Goal: Navigation & Orientation: Find specific page/section

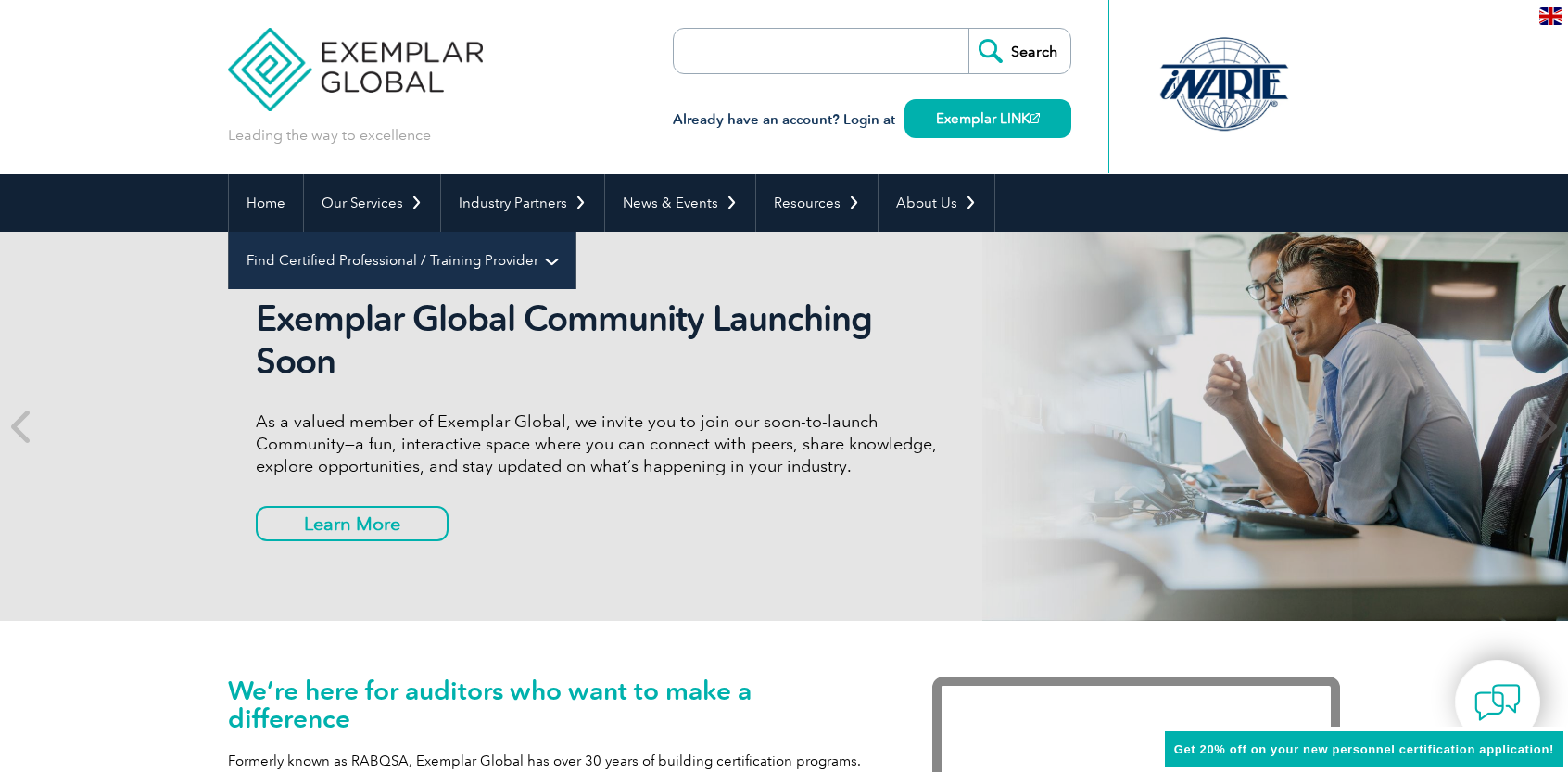
click at [575, 232] on link "Find Certified Professional / Training Provider" at bounding box center [402, 260] width 346 height 58
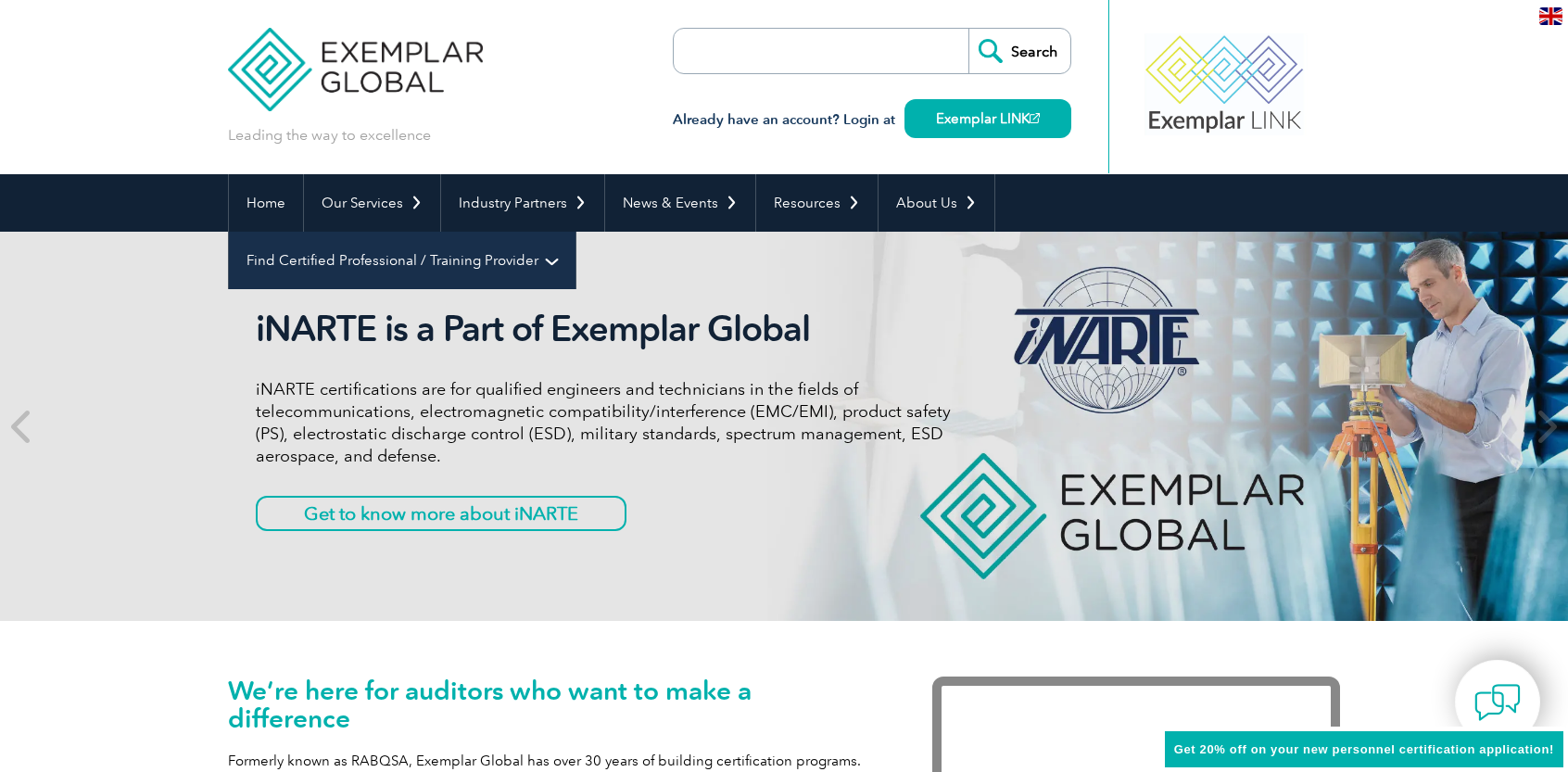
click at [575, 232] on link "Find Certified Professional / Training Provider" at bounding box center [402, 260] width 346 height 58
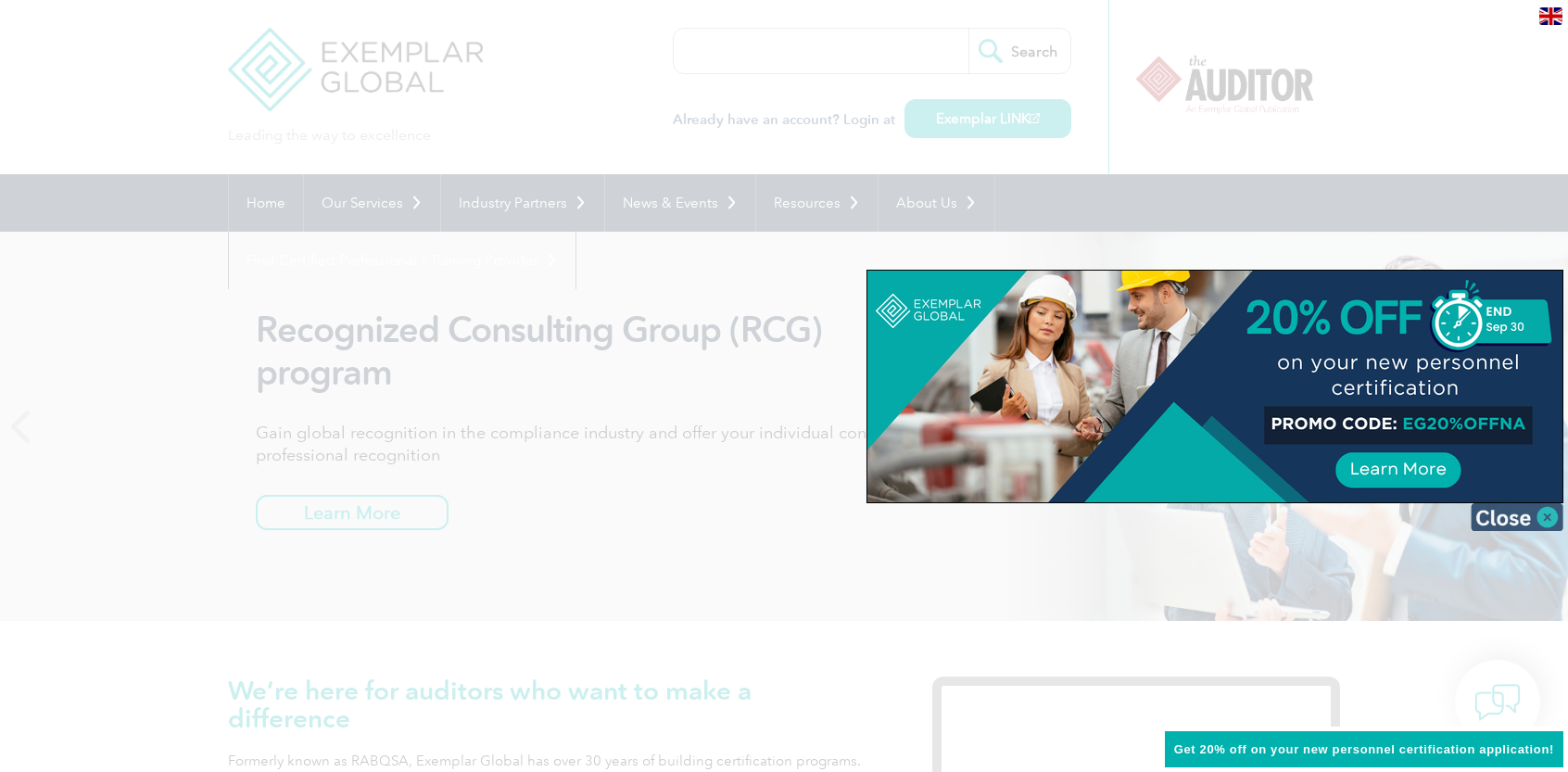
click at [1512, 510] on img at bounding box center [1517, 517] width 93 height 27
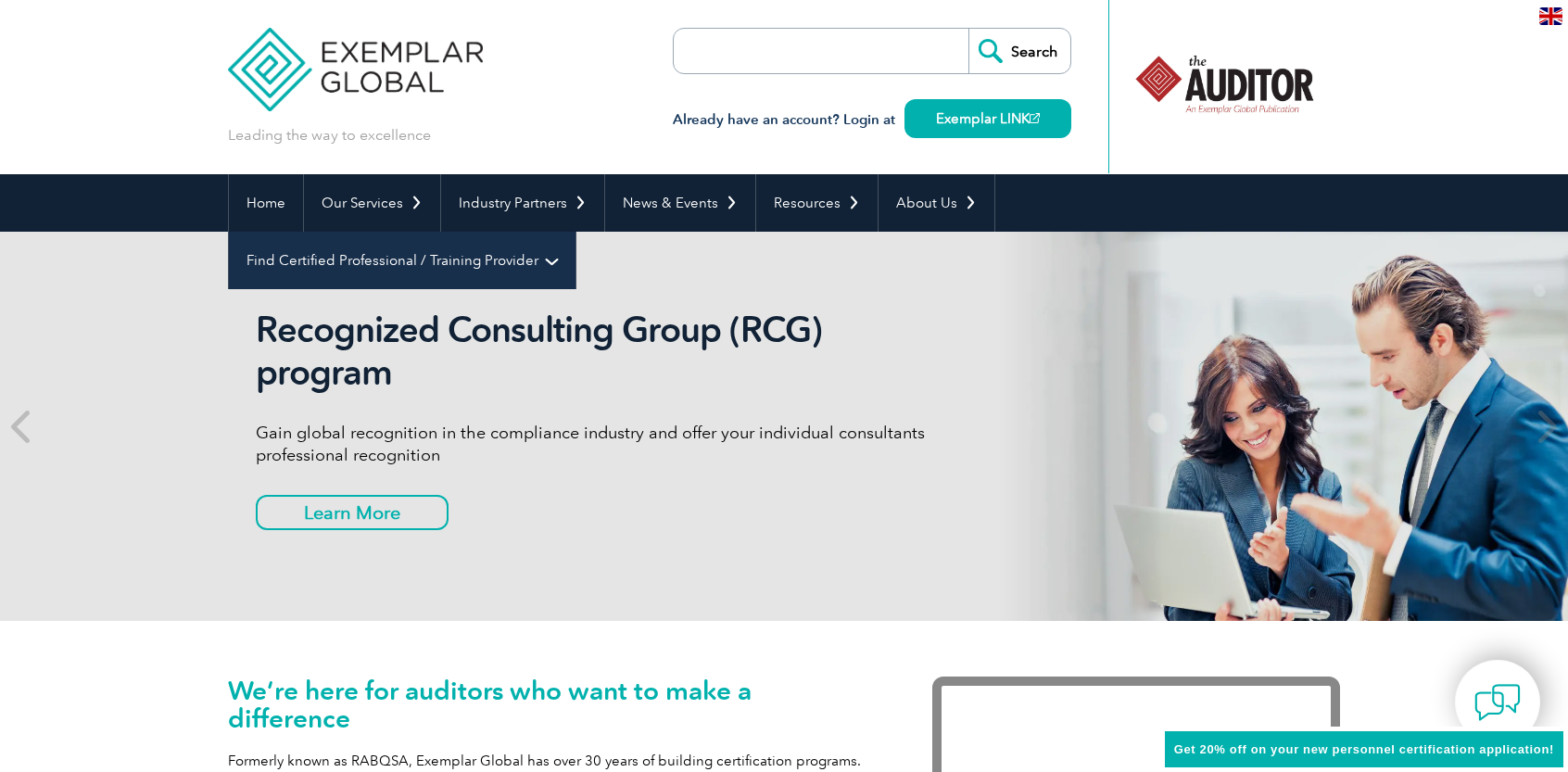
click at [575, 232] on link "Find Certified Professional / Training Provider" at bounding box center [402, 260] width 346 height 58
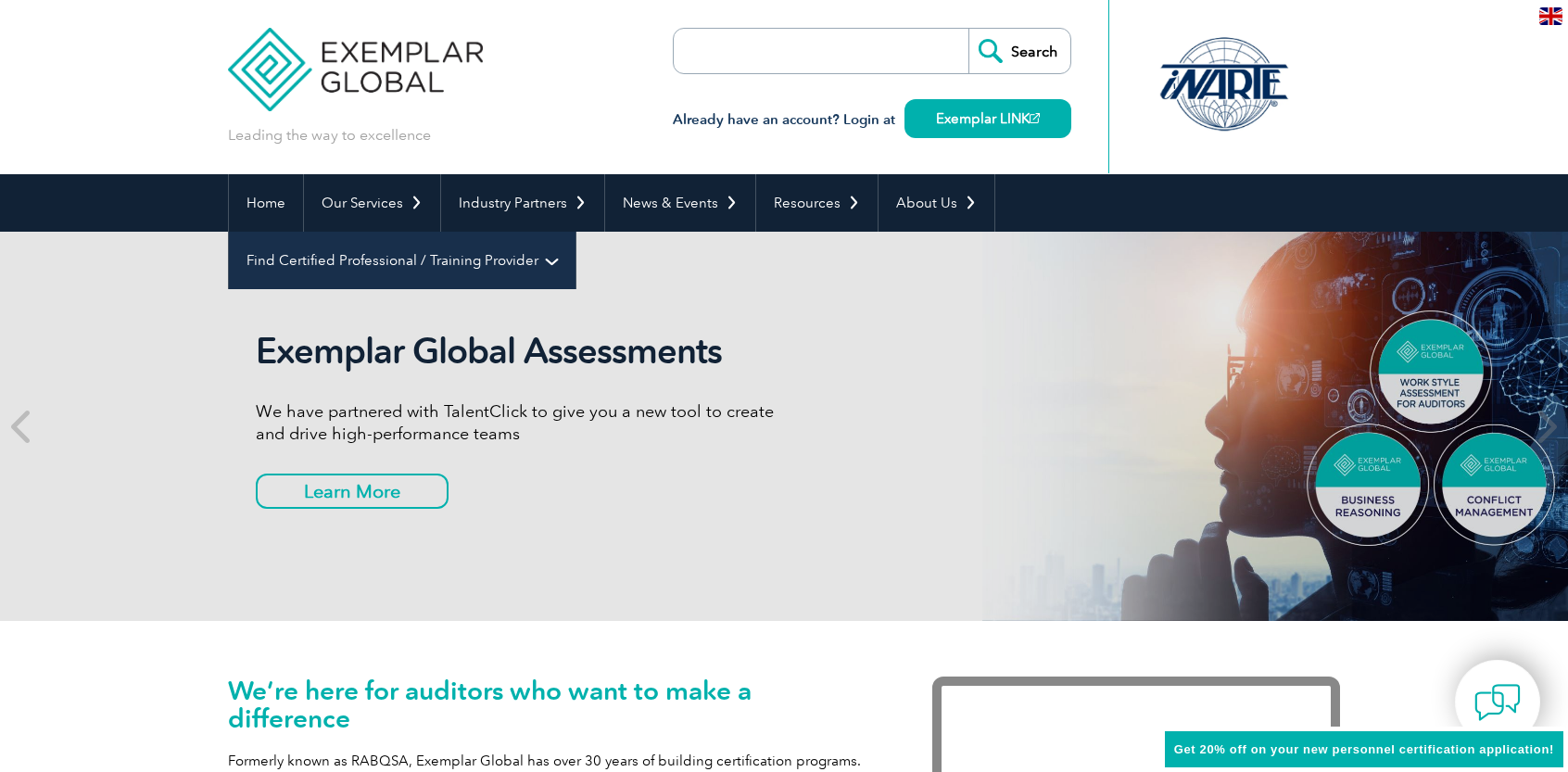
click at [575, 232] on link "Find Certified Professional / Training Provider" at bounding box center [402, 260] width 346 height 58
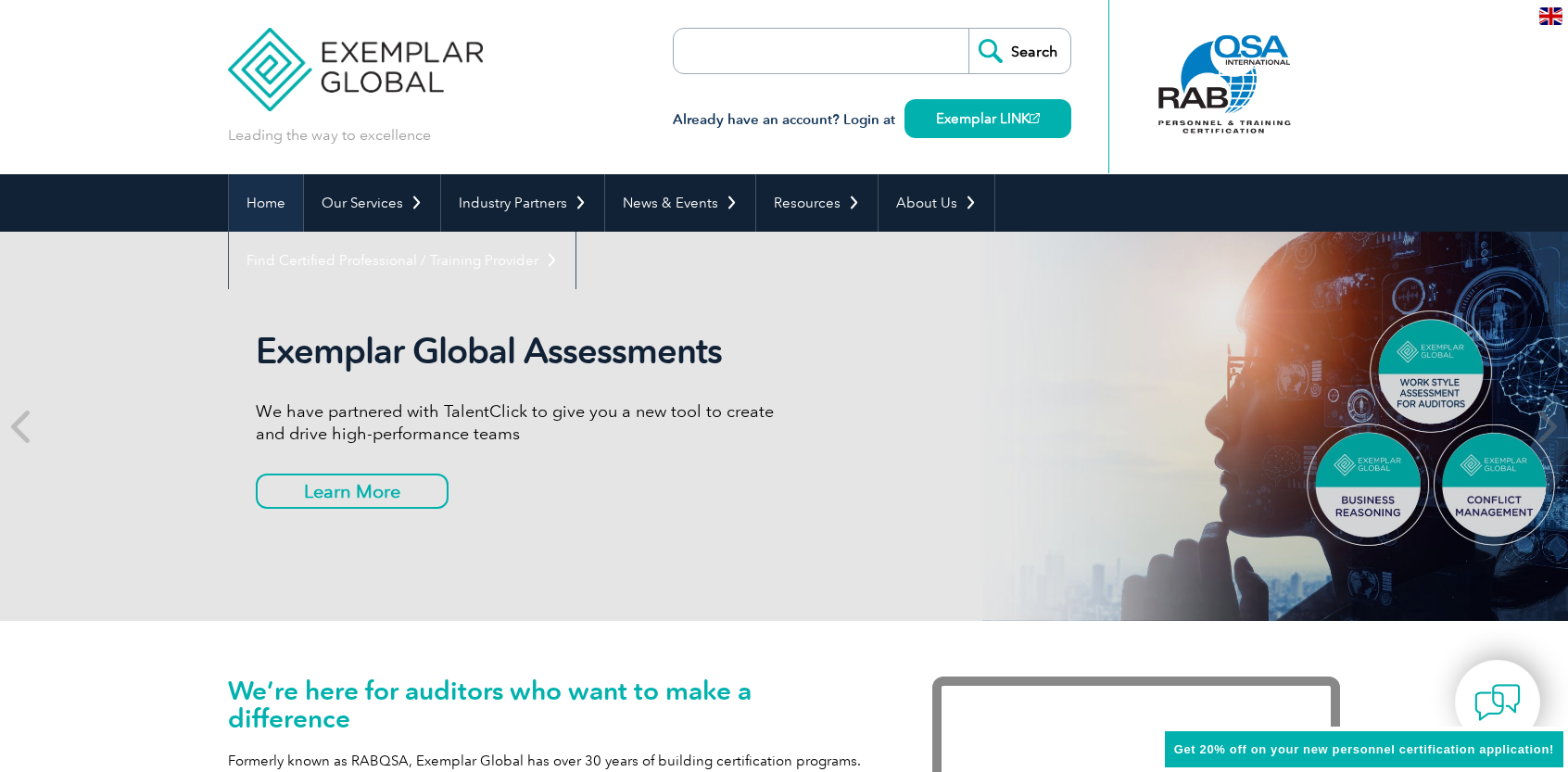
click at [278, 204] on link "Home" at bounding box center [266, 202] width 74 height 58
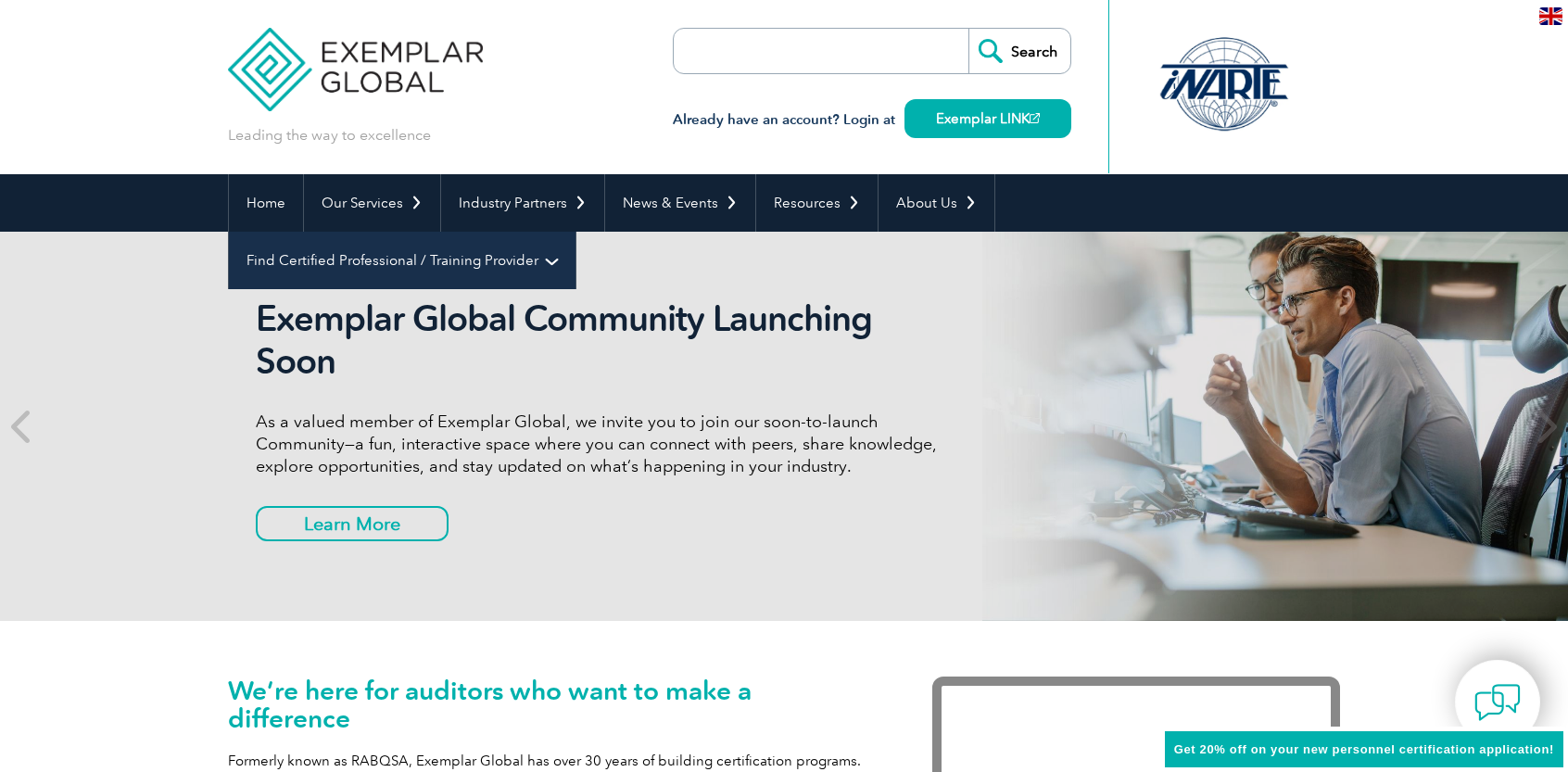
click at [575, 232] on link "Find Certified Professional / Training Provider" at bounding box center [402, 260] width 346 height 58
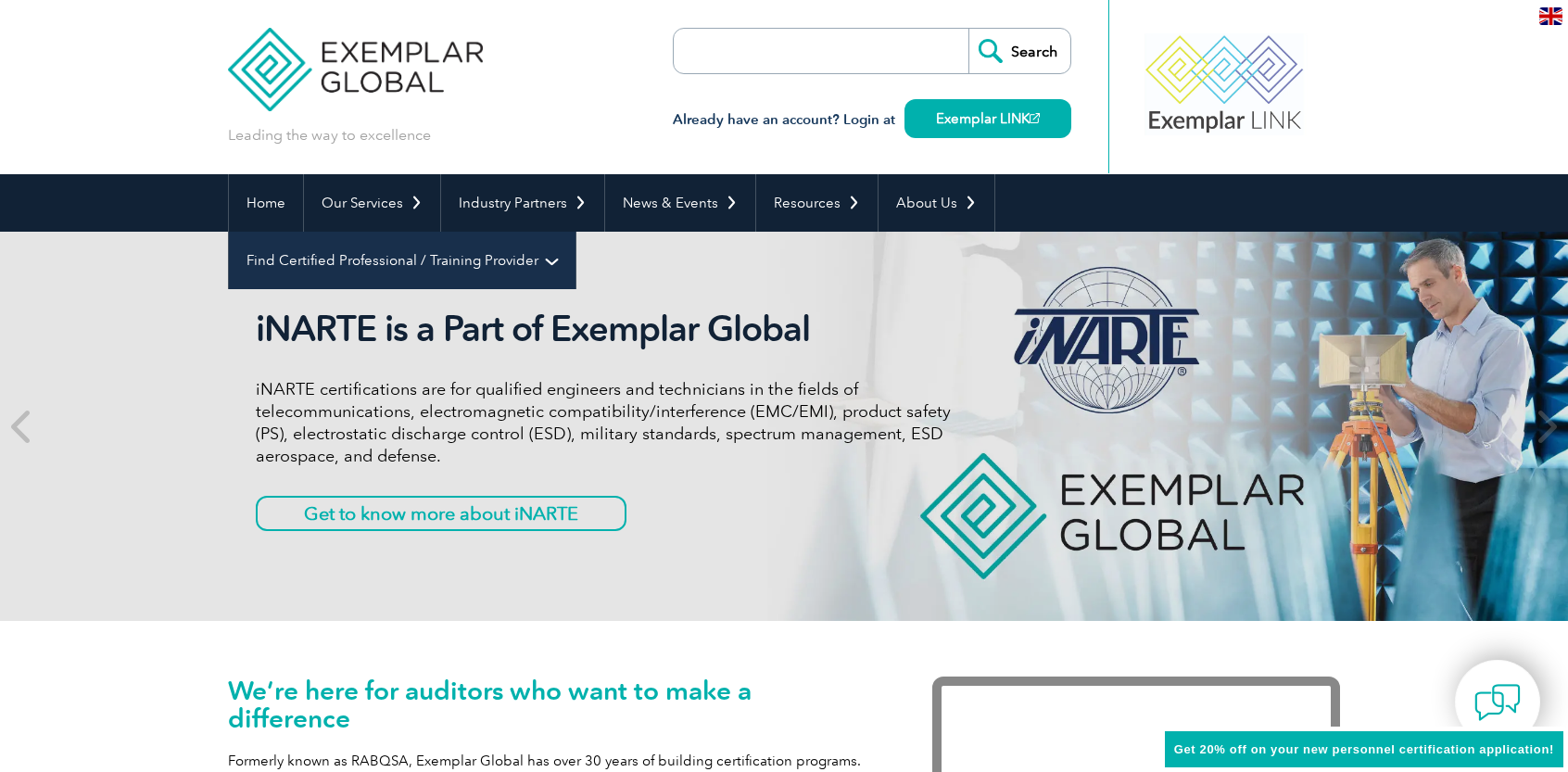
click at [575, 232] on link "Find Certified Professional / Training Provider" at bounding box center [402, 260] width 346 height 58
